Goal: Information Seeking & Learning: Learn about a topic

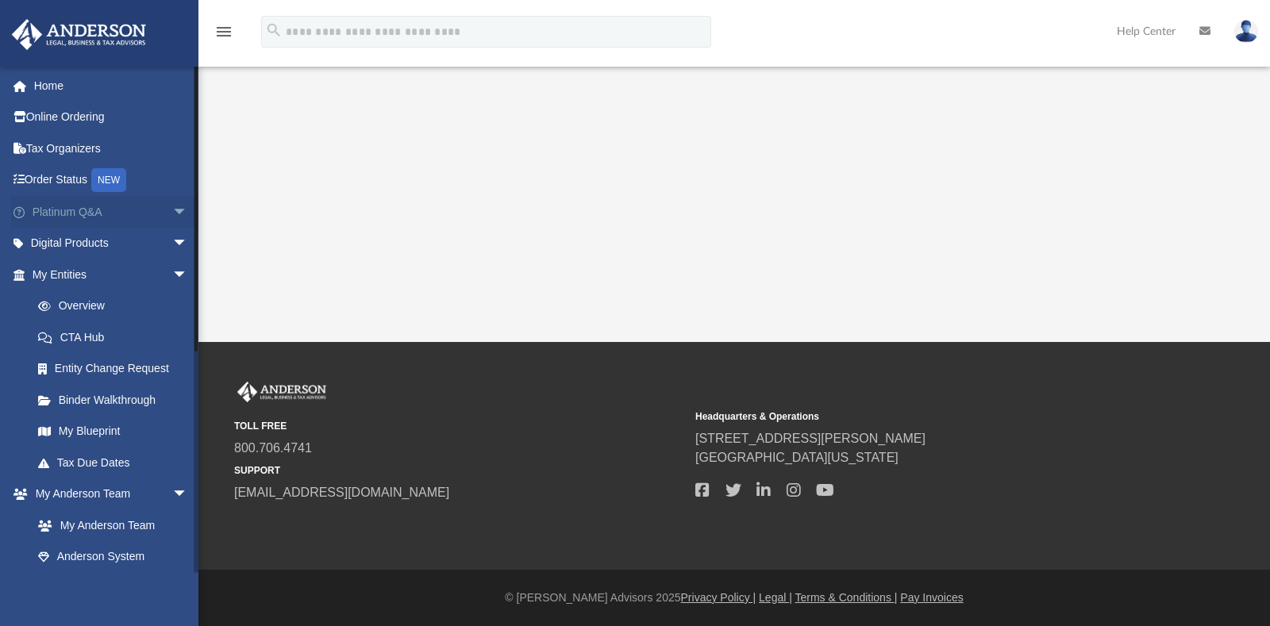
click at [172, 207] on span "arrow_drop_down" at bounding box center [188, 212] width 32 height 33
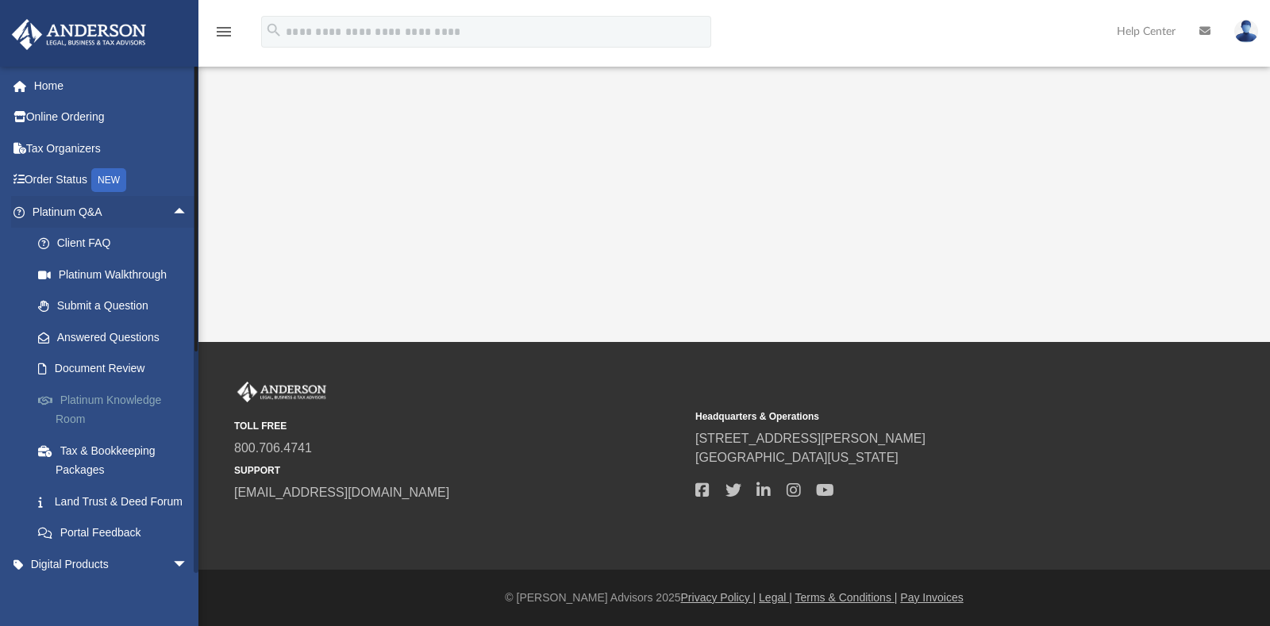
click at [90, 398] on link "Platinum Knowledge Room" at bounding box center [117, 409] width 190 height 51
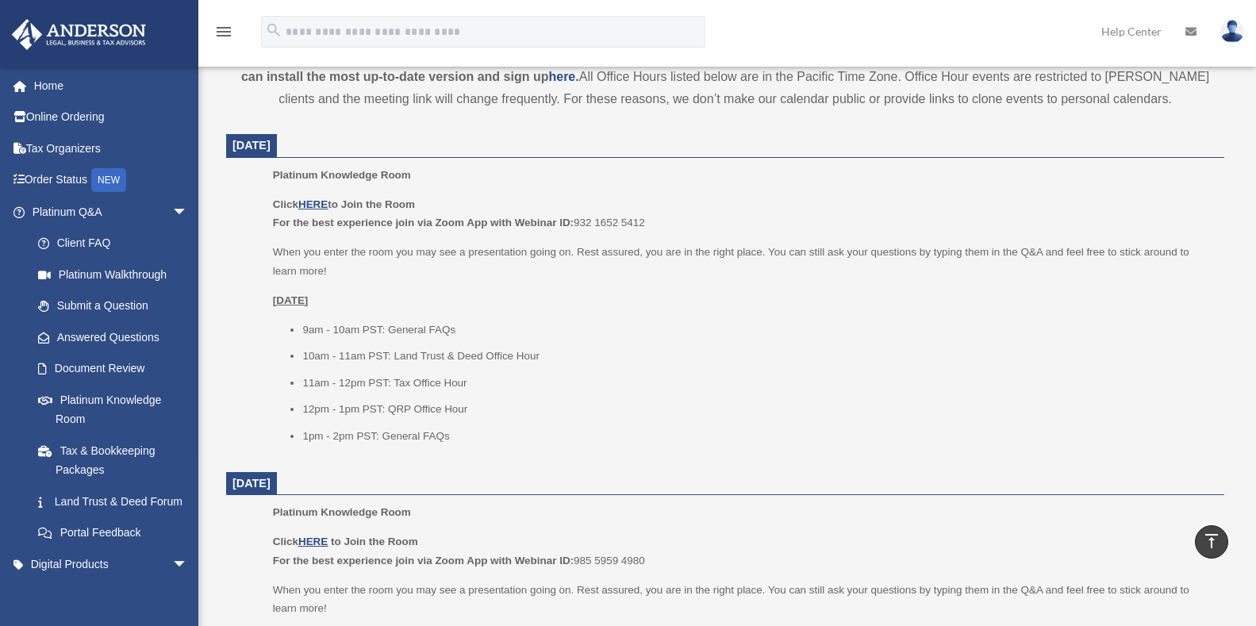
scroll to position [563, 0]
click at [317, 202] on u "HERE" at bounding box center [312, 201] width 29 height 12
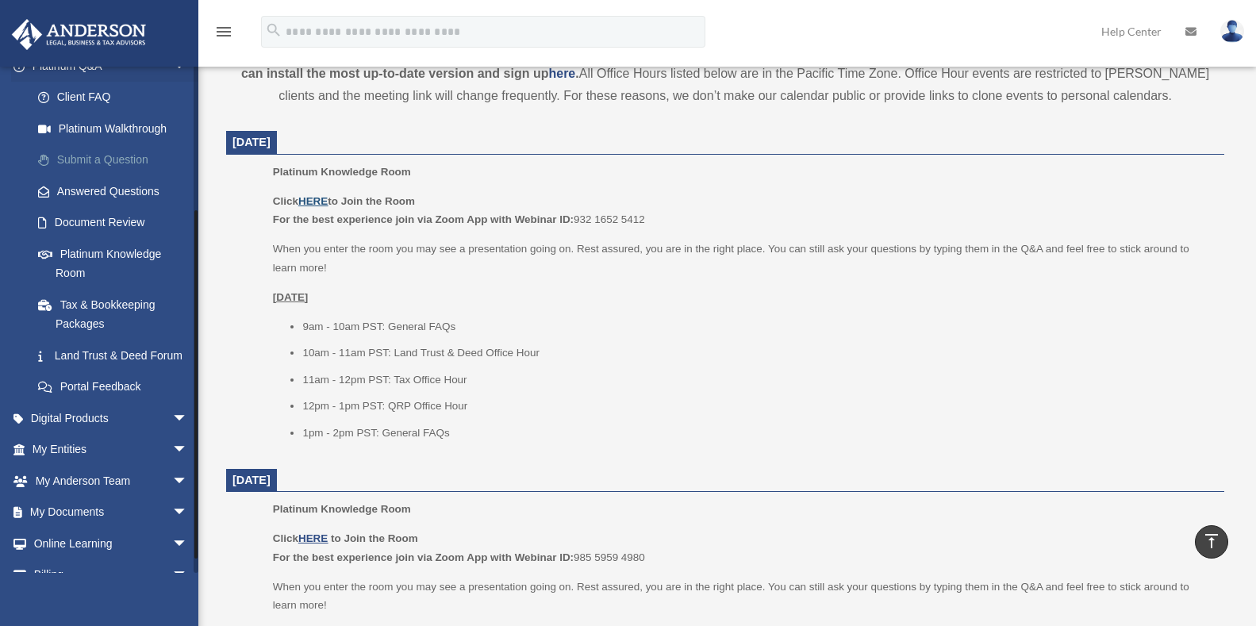
scroll to position [218, 0]
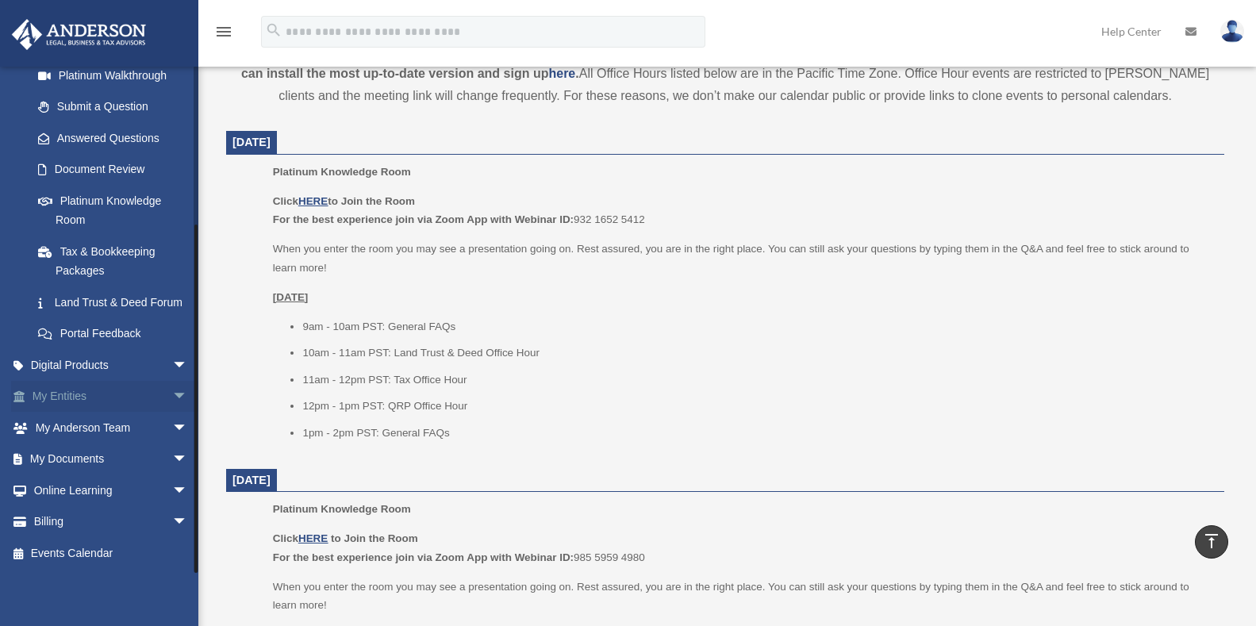
click at [172, 393] on span "arrow_drop_down" at bounding box center [188, 397] width 32 height 33
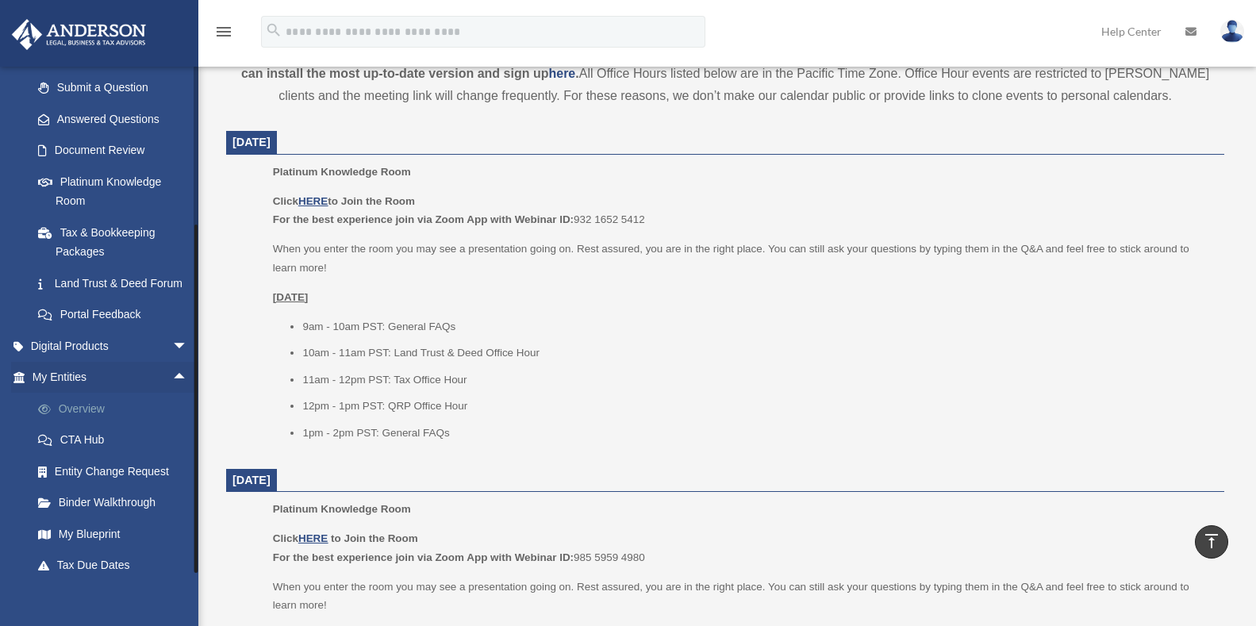
click at [90, 424] on link "Overview" at bounding box center [117, 409] width 190 height 32
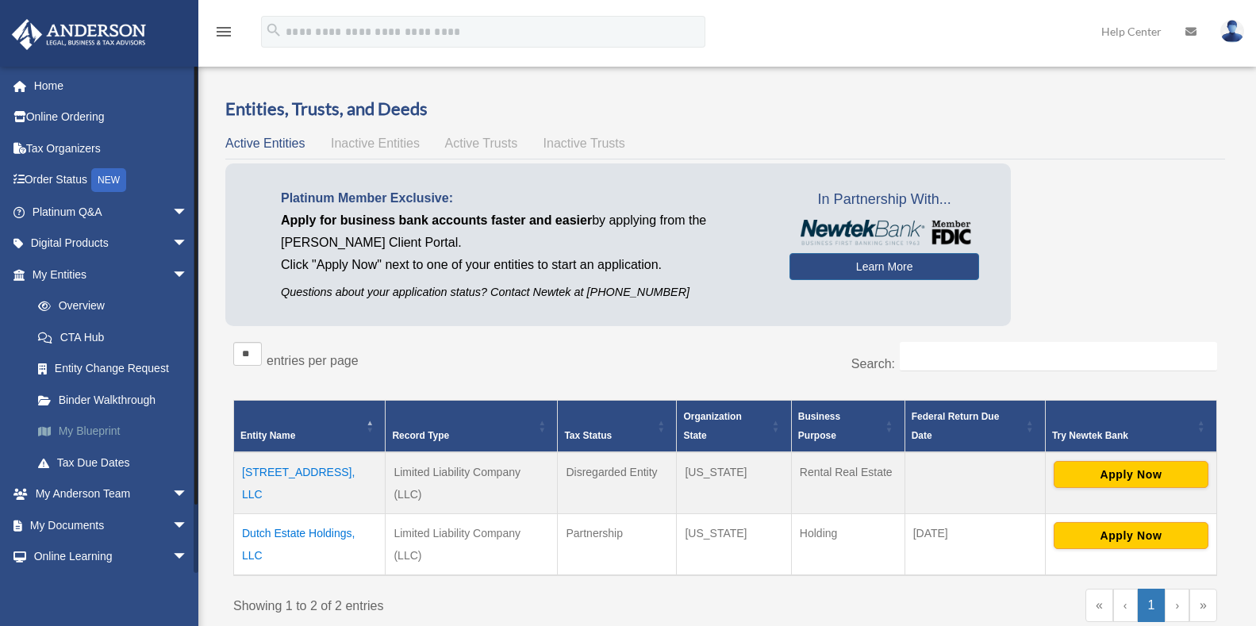
click at [103, 431] on link "My Blueprint" at bounding box center [117, 432] width 190 height 32
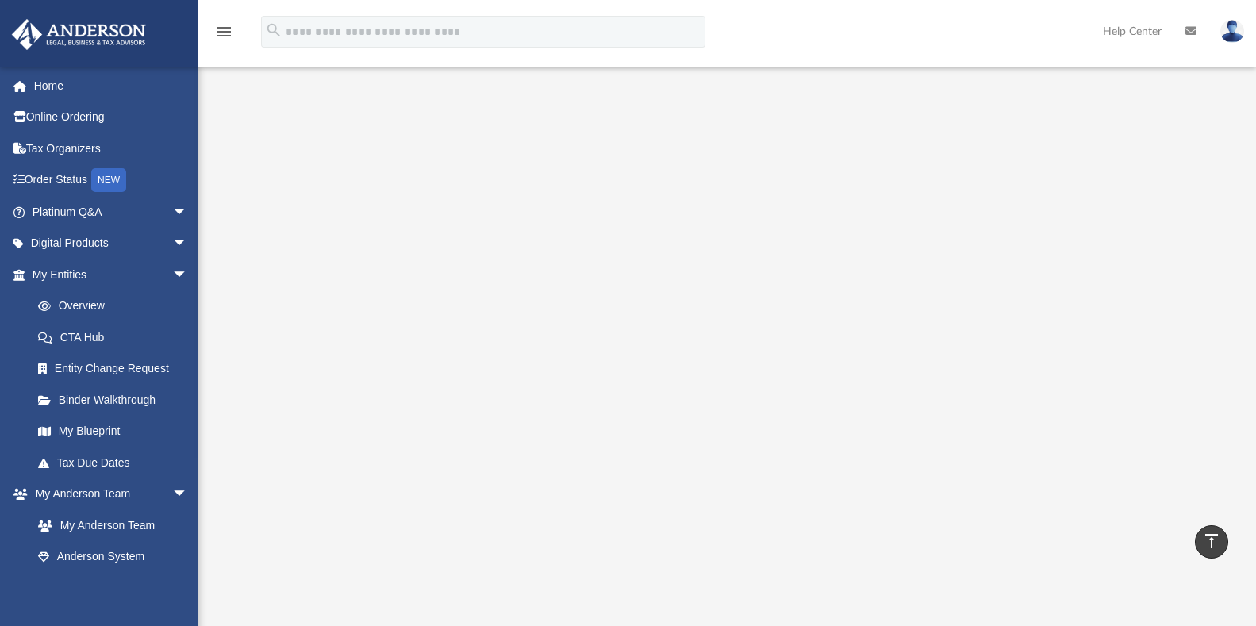
scroll to position [94, 0]
click at [107, 462] on link "Tax Due Dates" at bounding box center [117, 463] width 190 height 32
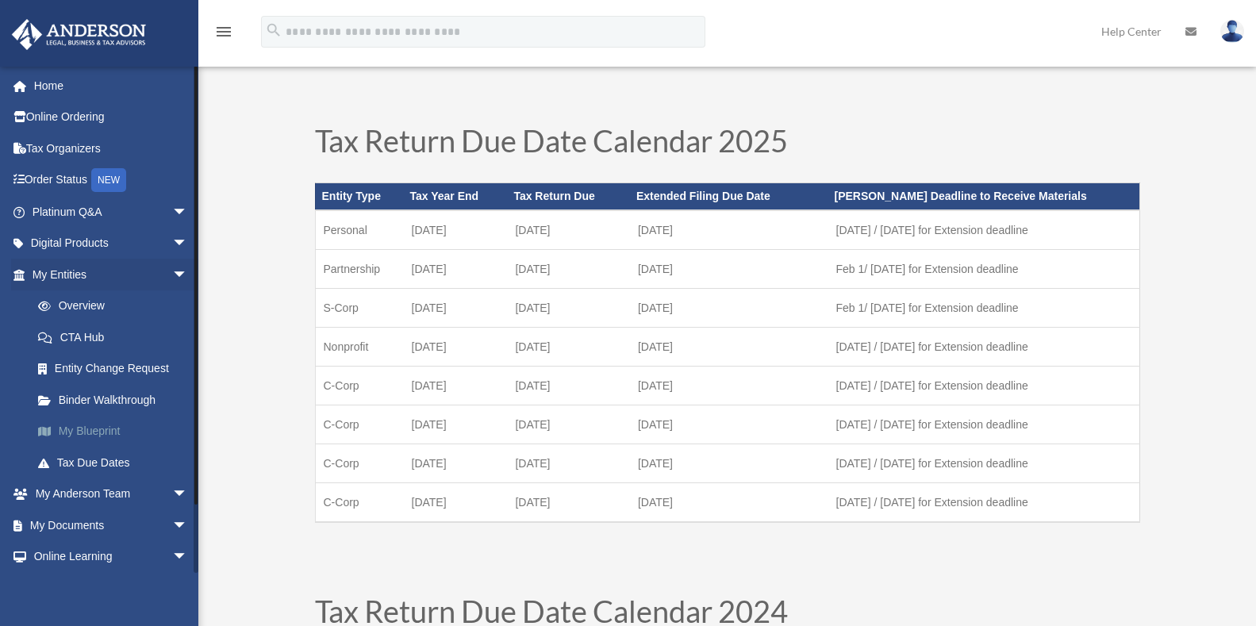
click at [81, 428] on link "My Blueprint" at bounding box center [117, 432] width 190 height 32
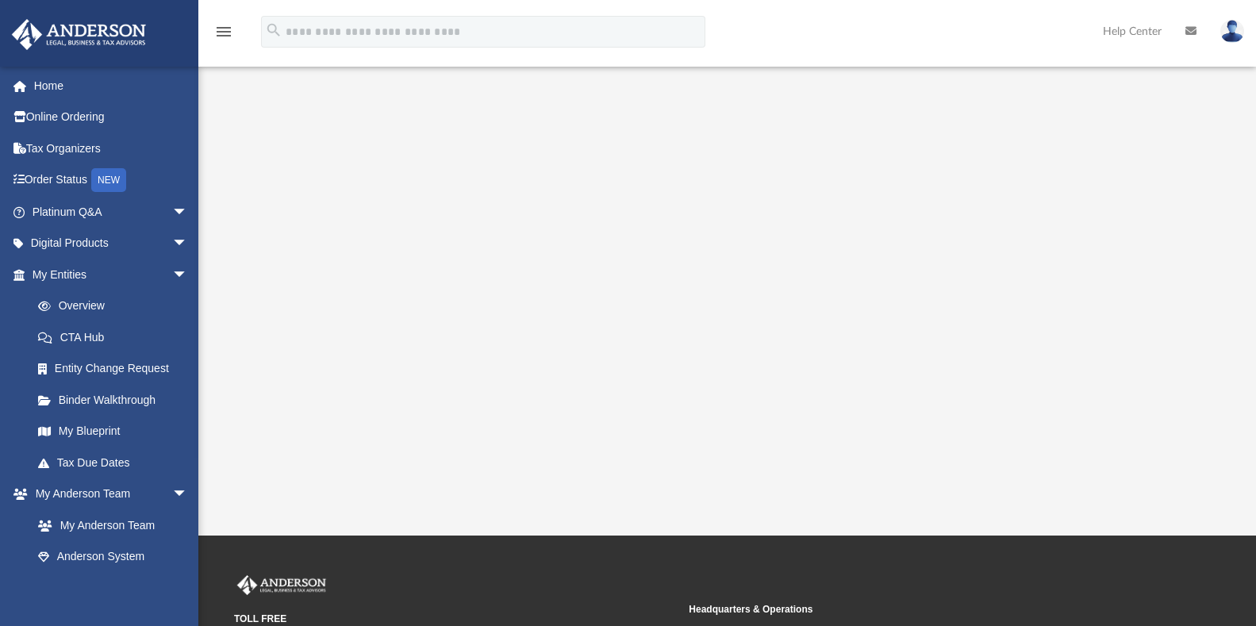
scroll to position [255, 0]
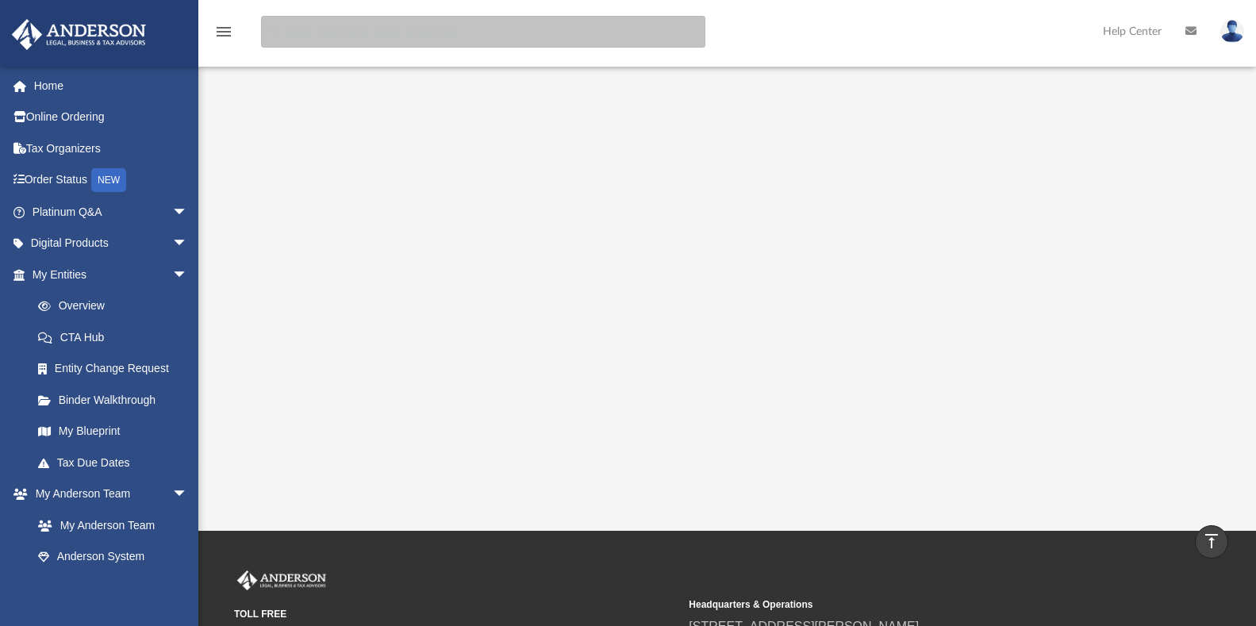
click at [305, 34] on input "search" at bounding box center [483, 32] width 444 height 32
type input "**********"
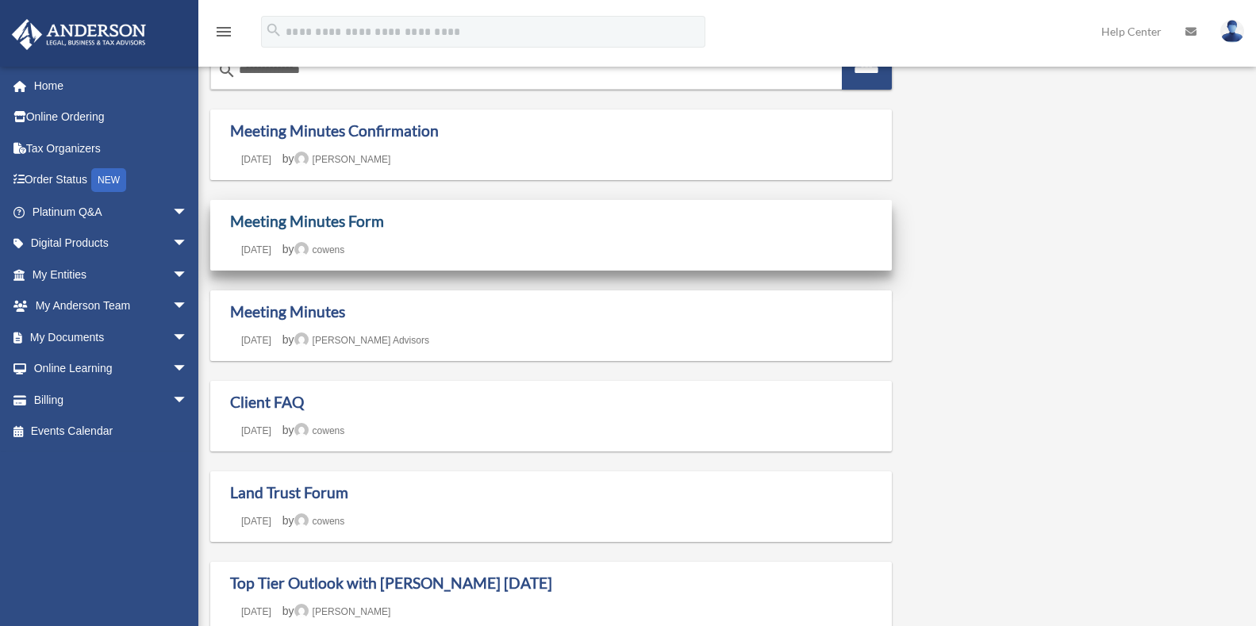
click at [340, 221] on link "Meeting Minutes Form" at bounding box center [307, 221] width 154 height 18
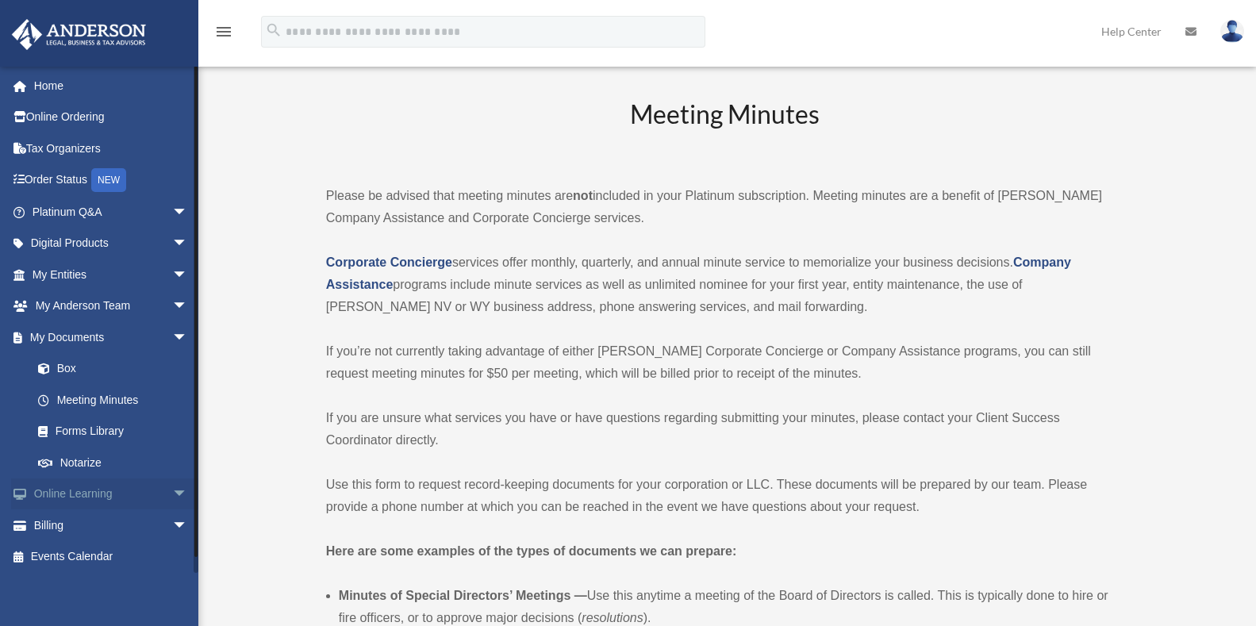
click at [172, 490] on span "arrow_drop_down" at bounding box center [188, 494] width 32 height 33
click at [82, 557] on link "Video Training" at bounding box center [117, 557] width 190 height 32
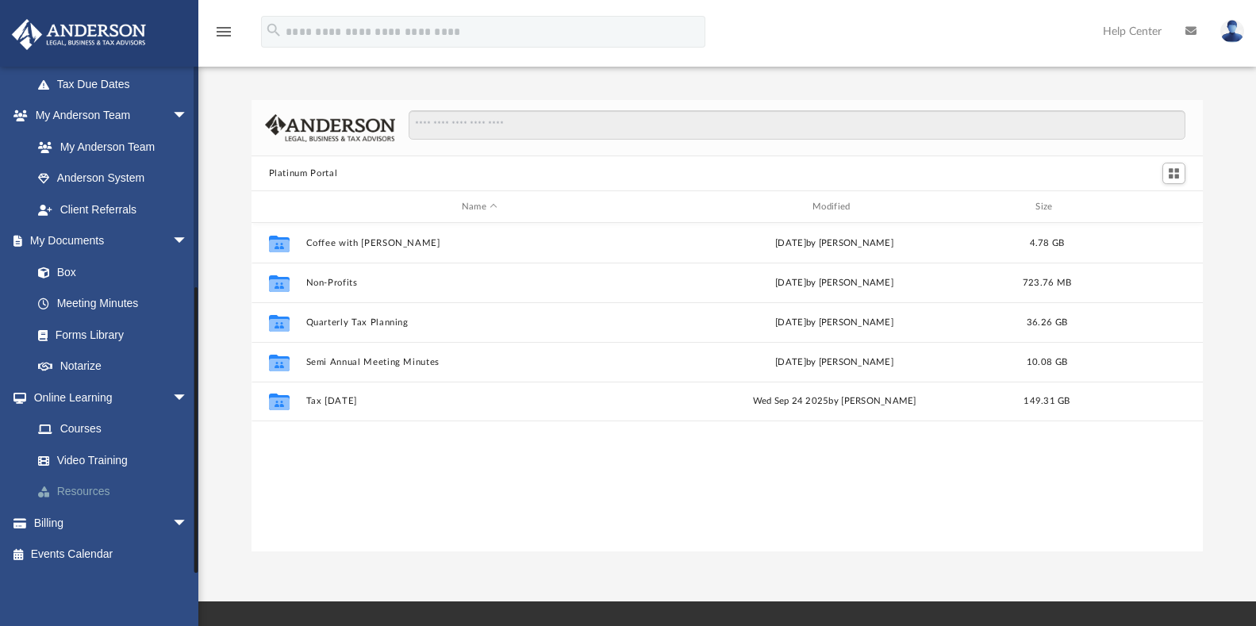
scroll to position [379, 0]
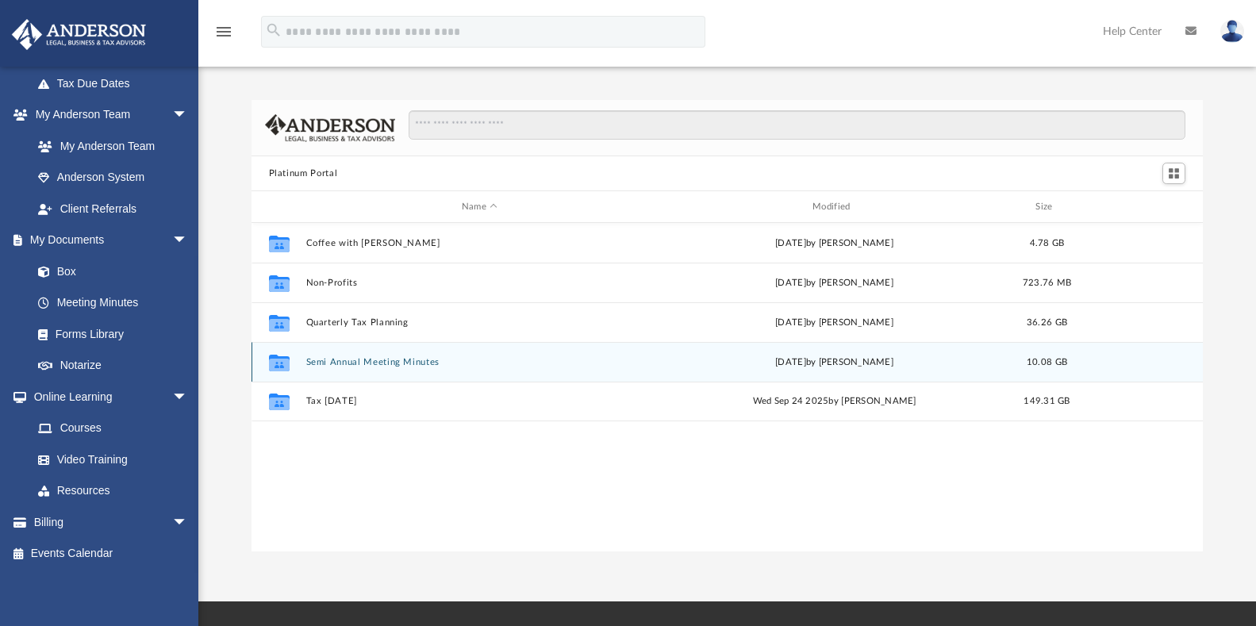
click at [418, 363] on button "Semi Annual Meeting Minutes" at bounding box center [479, 362] width 348 height 10
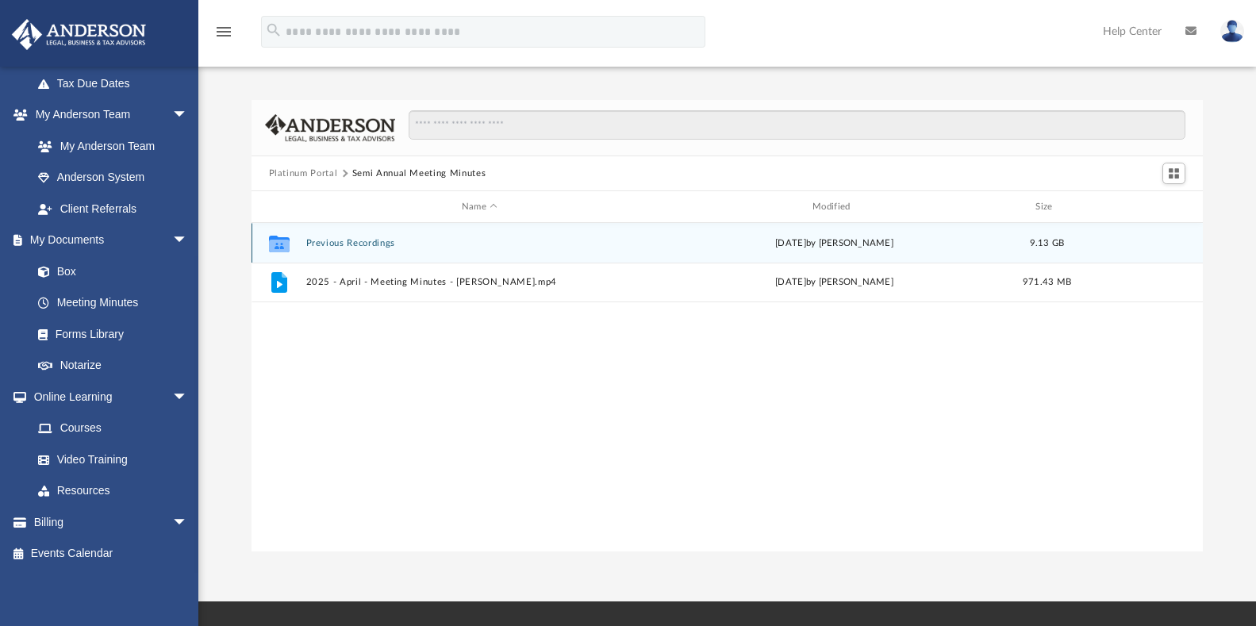
click at [361, 245] on button "Previous Recordings" at bounding box center [479, 243] width 348 height 10
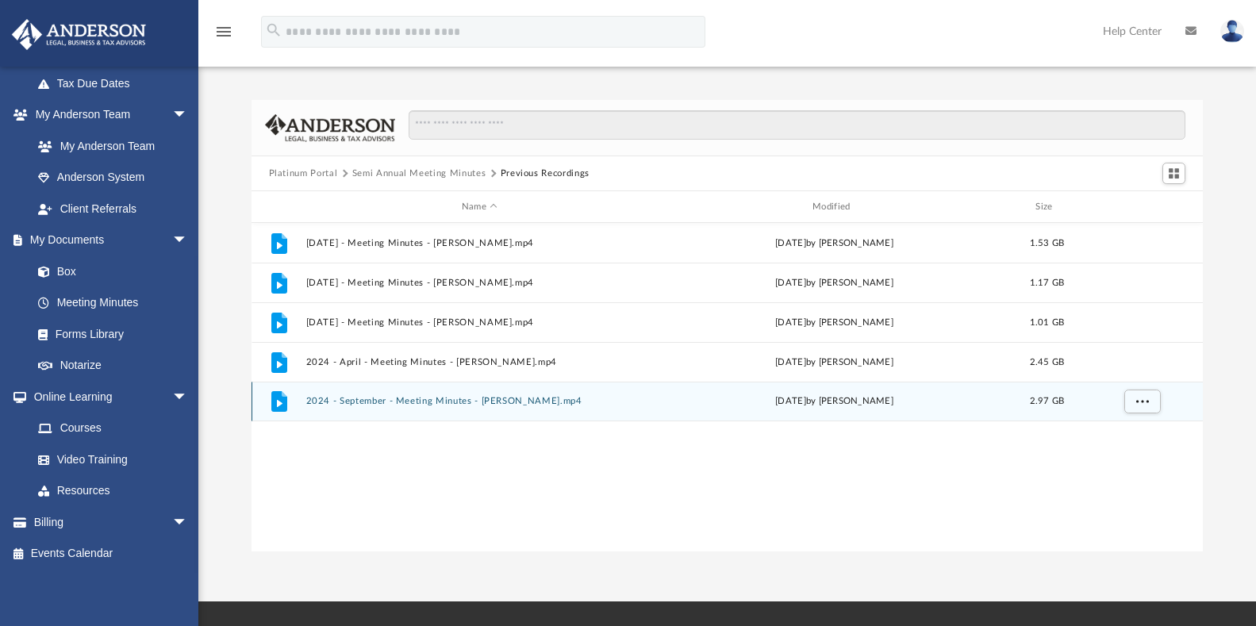
click at [367, 398] on button "2024 - September - Meeting Minutes - EJ McCaffrey.mp4" at bounding box center [479, 401] width 348 height 10
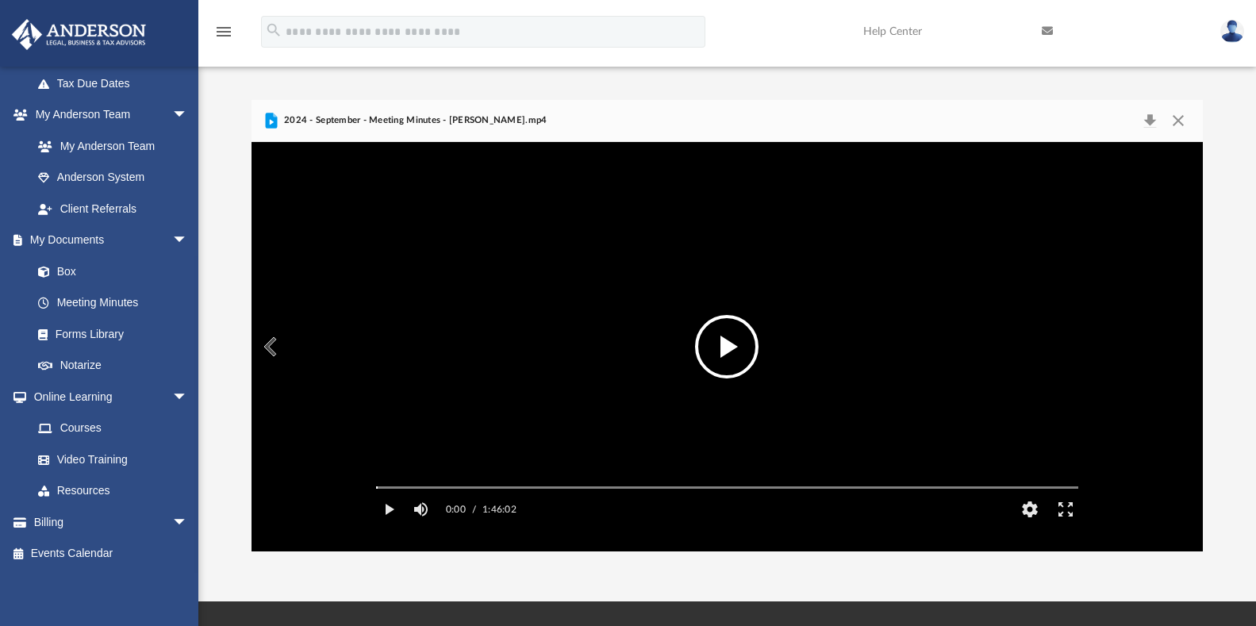
click at [727, 346] on button "File preview" at bounding box center [726, 346] width 63 height 63
click at [728, 309] on video "File preview" at bounding box center [727, 347] width 728 height 364
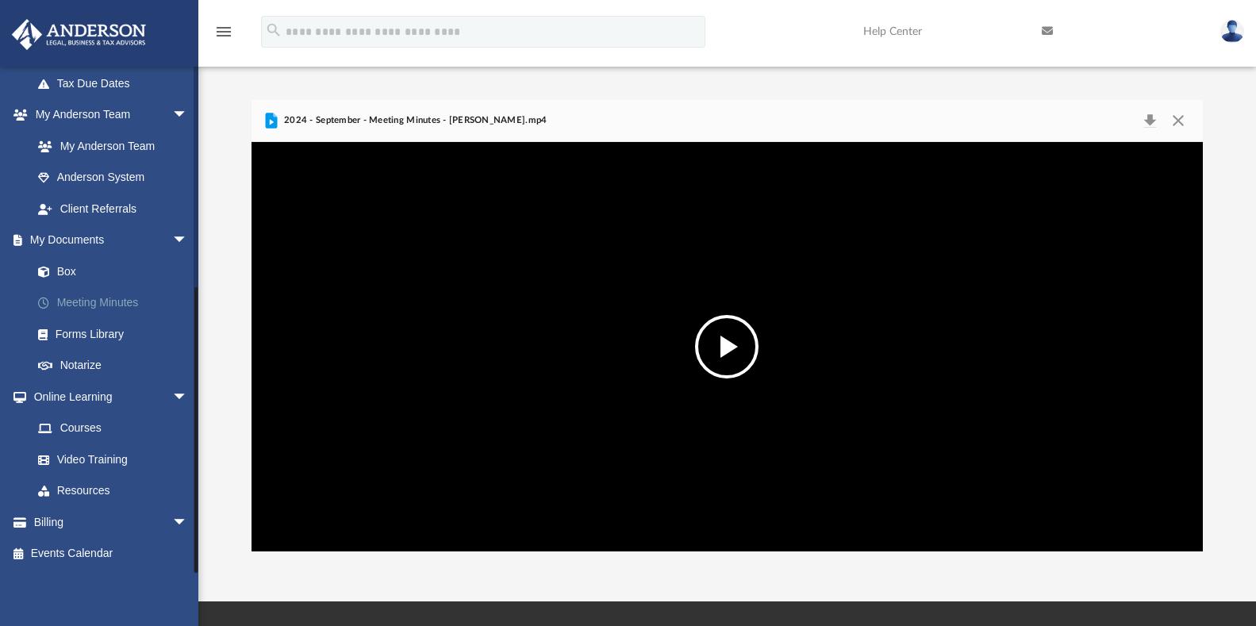
click at [101, 303] on link "Meeting Minutes" at bounding box center [117, 303] width 190 height 32
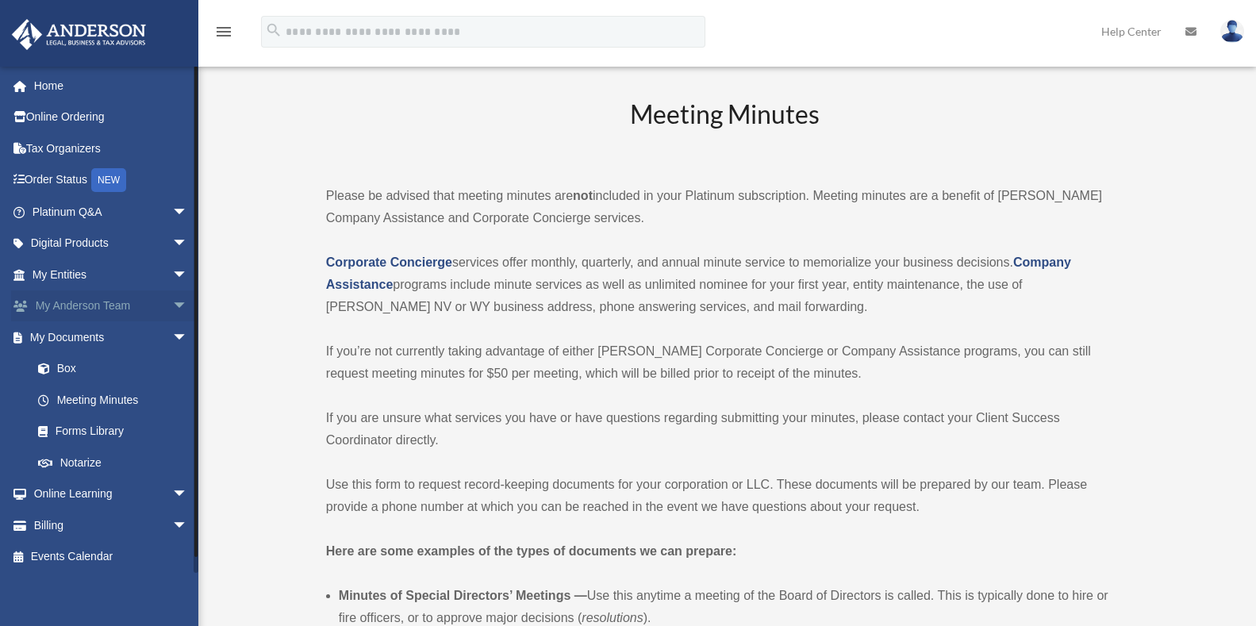
click at [172, 301] on span "arrow_drop_down" at bounding box center [188, 306] width 32 height 33
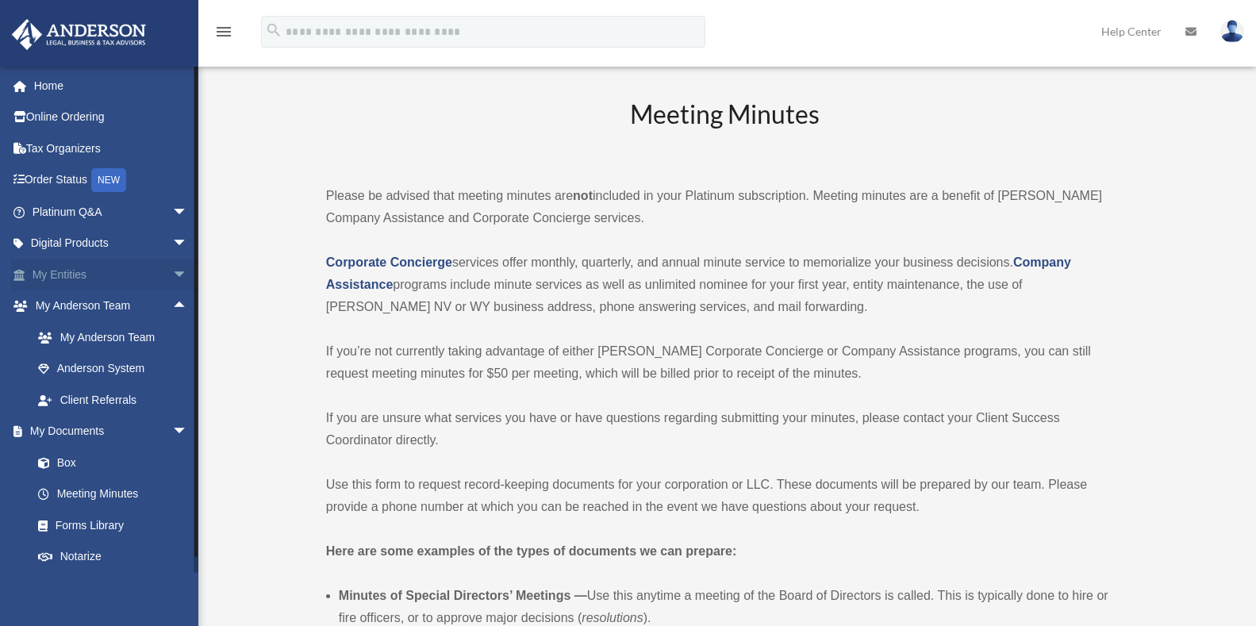
click at [172, 271] on span "arrow_drop_down" at bounding box center [188, 275] width 32 height 33
click at [172, 271] on span "arrow_drop_up" at bounding box center [188, 275] width 32 height 33
click at [172, 302] on span "arrow_drop_up" at bounding box center [188, 306] width 32 height 33
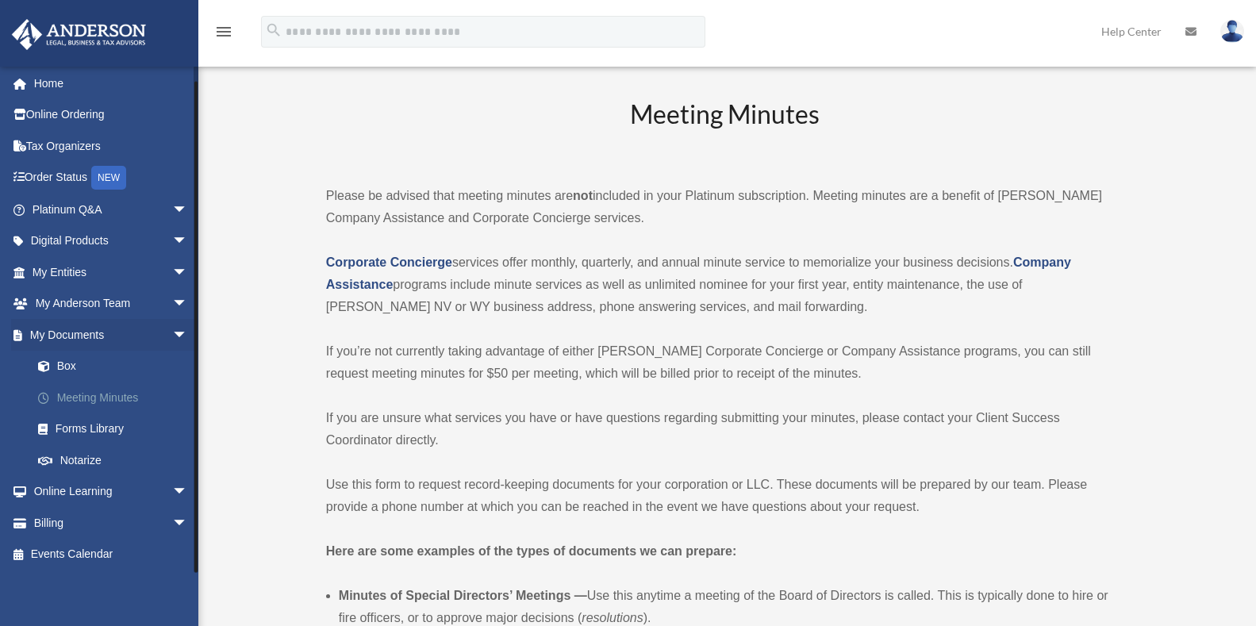
scroll to position [3, 0]
click at [81, 459] on link "Notarize" at bounding box center [117, 460] width 190 height 32
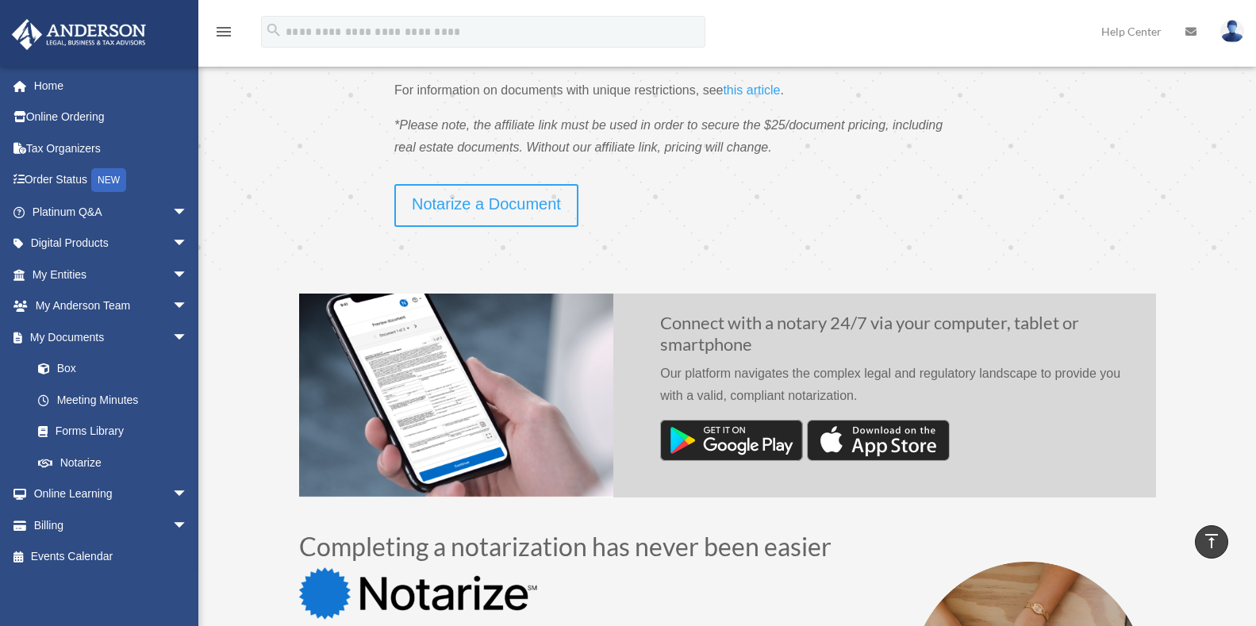
scroll to position [282, 0]
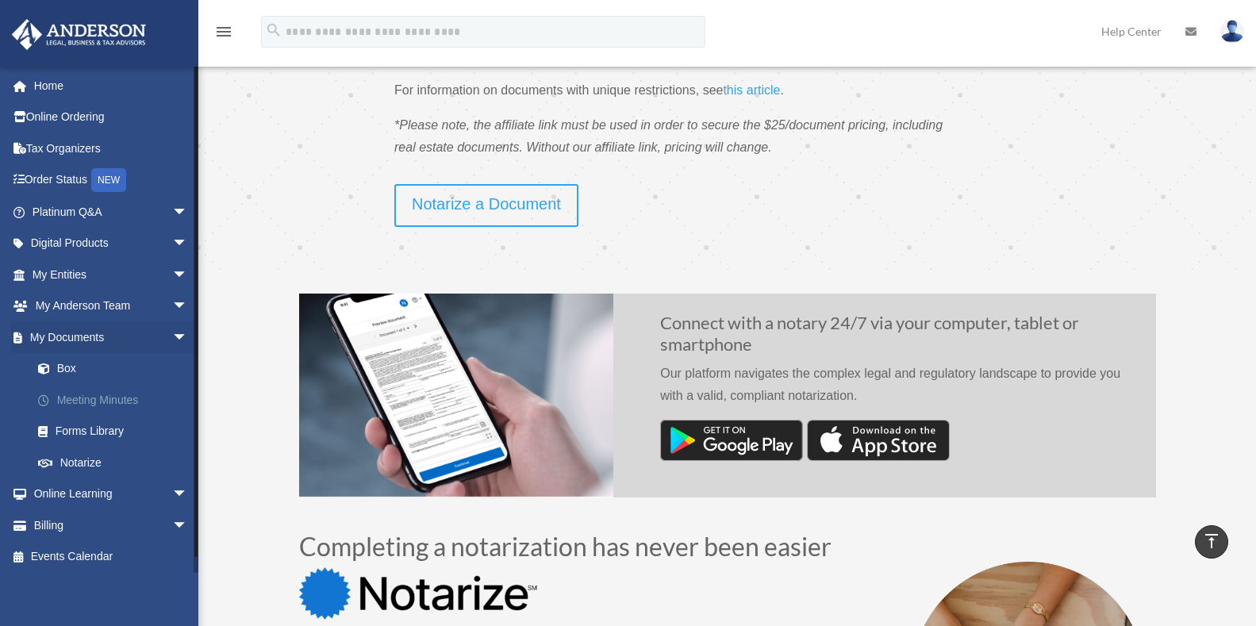
click at [85, 398] on link "Meeting Minutes" at bounding box center [117, 400] width 190 height 32
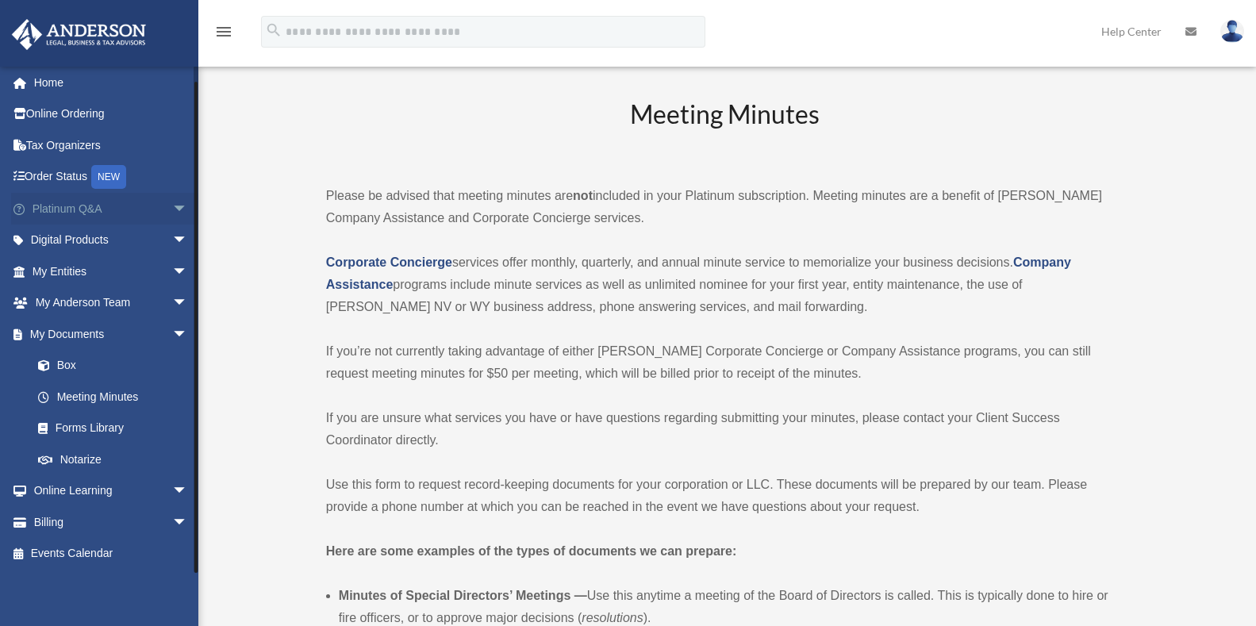
click at [172, 206] on span "arrow_drop_down" at bounding box center [188, 209] width 32 height 33
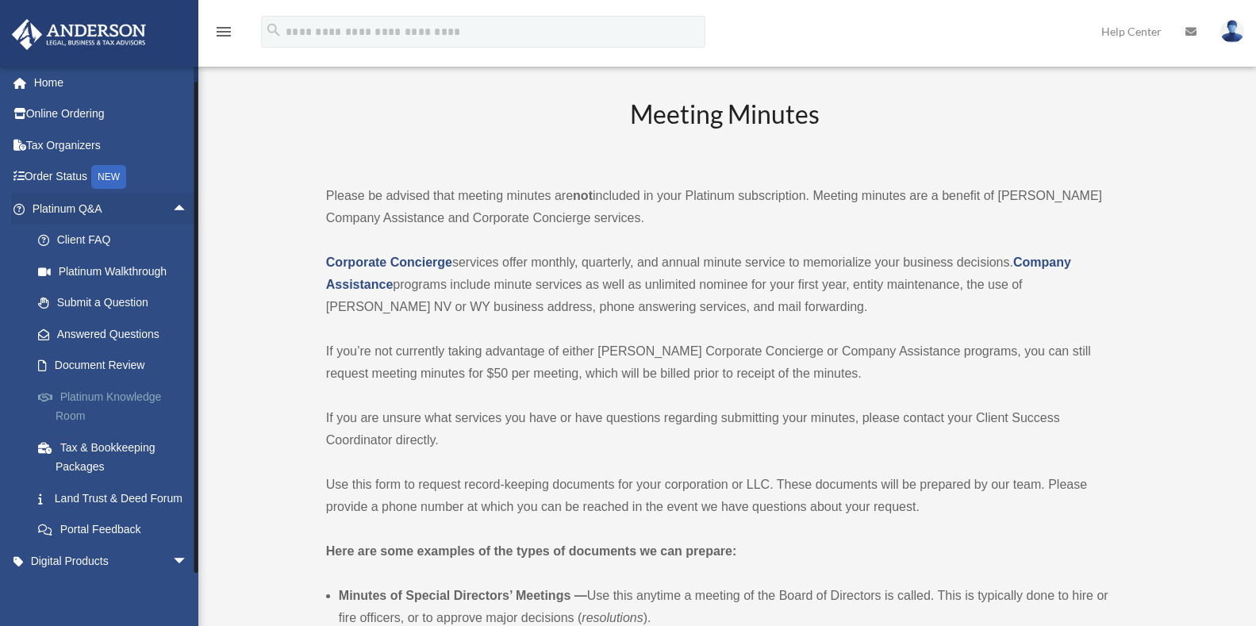
click at [123, 399] on link "Platinum Knowledge Room" at bounding box center [117, 406] width 190 height 51
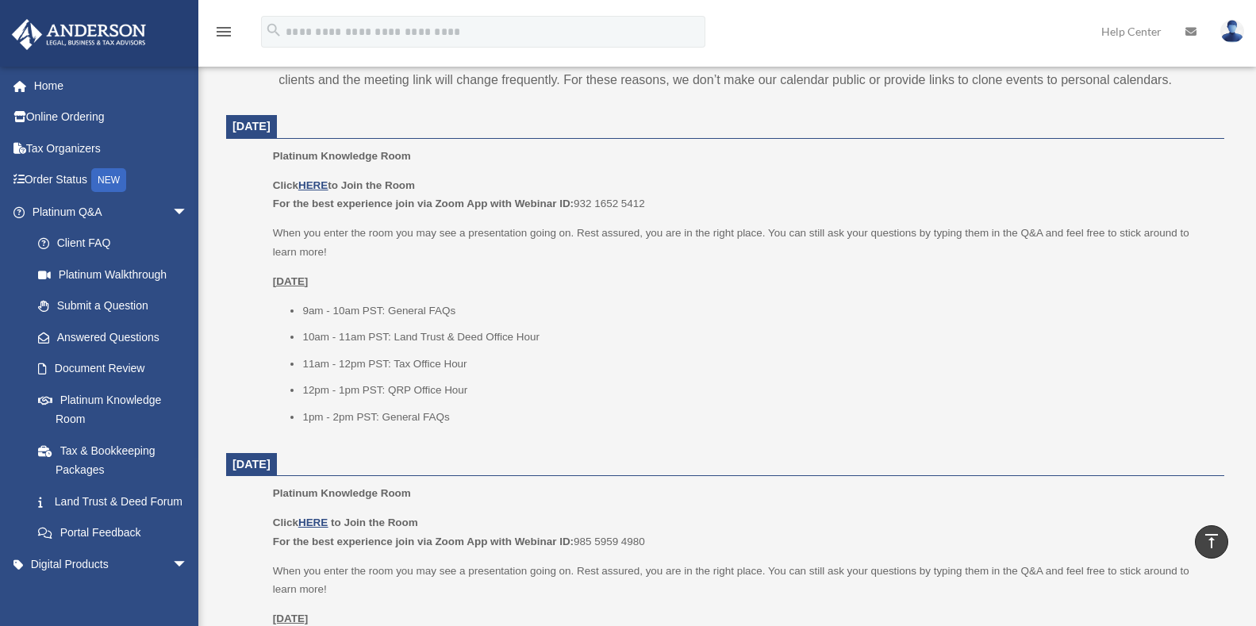
scroll to position [563, 0]
